Goal: Communication & Community: Participate in discussion

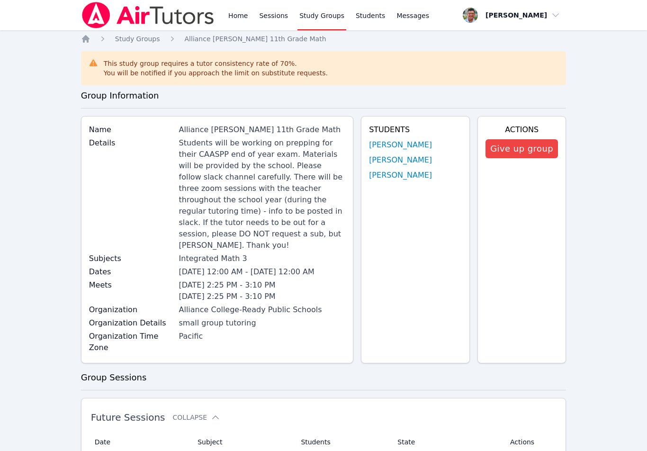
click at [419, 12] on span "Messages" at bounding box center [412, 15] width 33 height 9
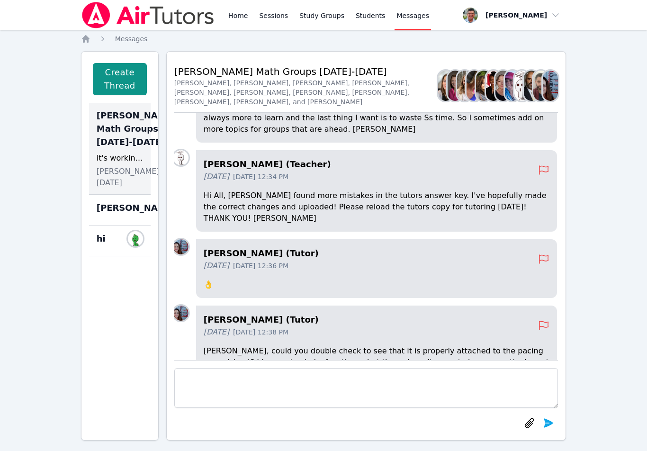
scroll to position [-168, 1]
click at [319, 205] on p "Hi All, [PERSON_NAME] found more mistakes in the tutors answer key. I've hopefu…" at bounding box center [377, 207] width 346 height 34
click at [321, 206] on p "Hi All, [PERSON_NAME] found more mistakes in the tutors answer key. I've hopefu…" at bounding box center [377, 207] width 346 height 34
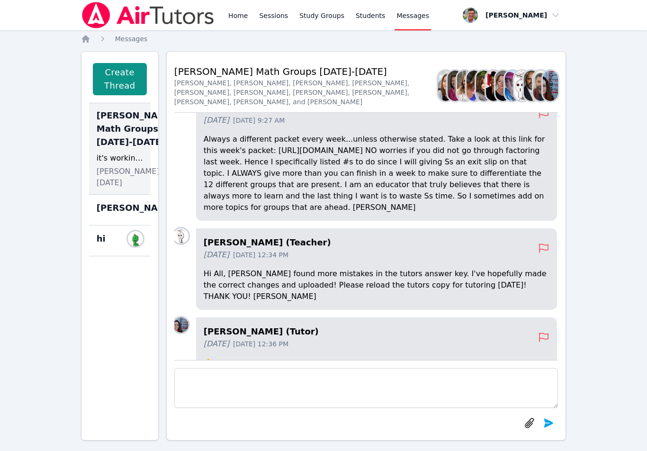
scroll to position [-246, 2]
click at [203, 164] on p "Always a different packet every week...unless otherwise stated. Take a look at …" at bounding box center [376, 174] width 346 height 80
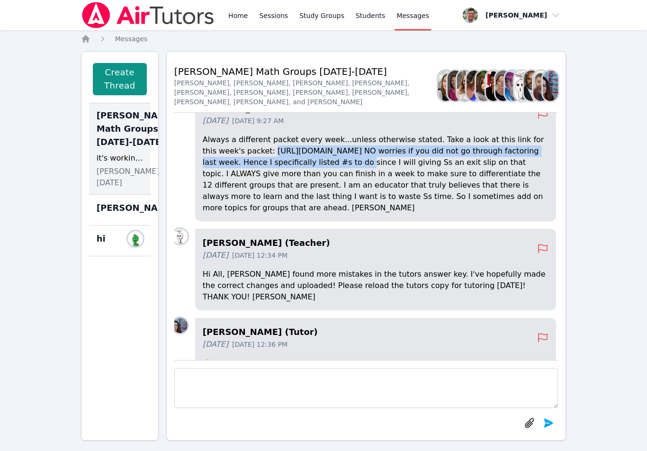
copy p "[URL][DOMAIN_NAME]"
click at [314, 445] on div "Home Messages Create Thread [PERSON_NAME] Math Groups [DATE]-[DATE] Members it'…" at bounding box center [323, 246] width 485 height 425
